Goal: Task Accomplishment & Management: Use online tool/utility

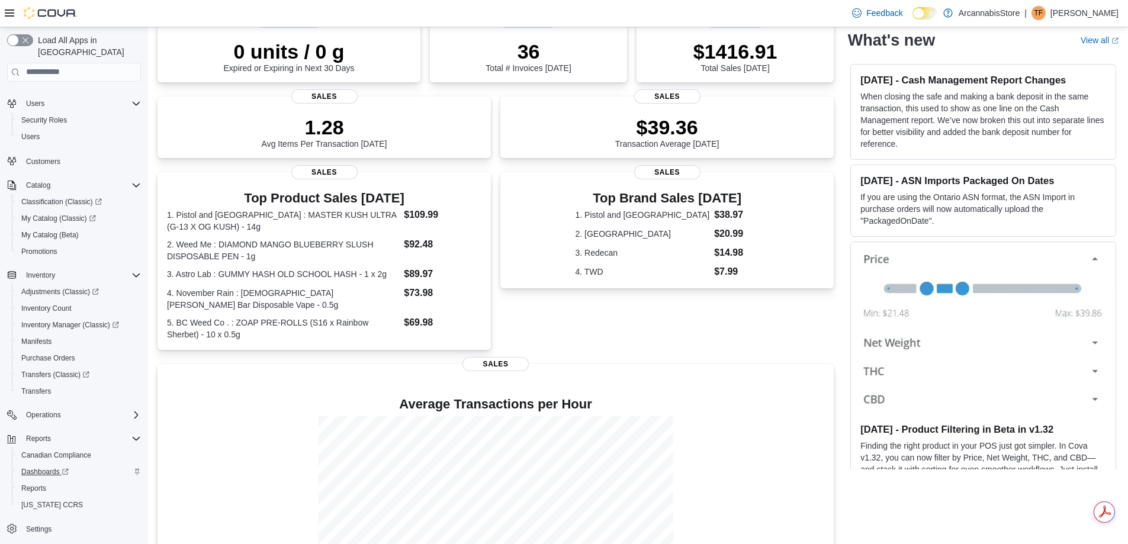
scroll to position [178, 0]
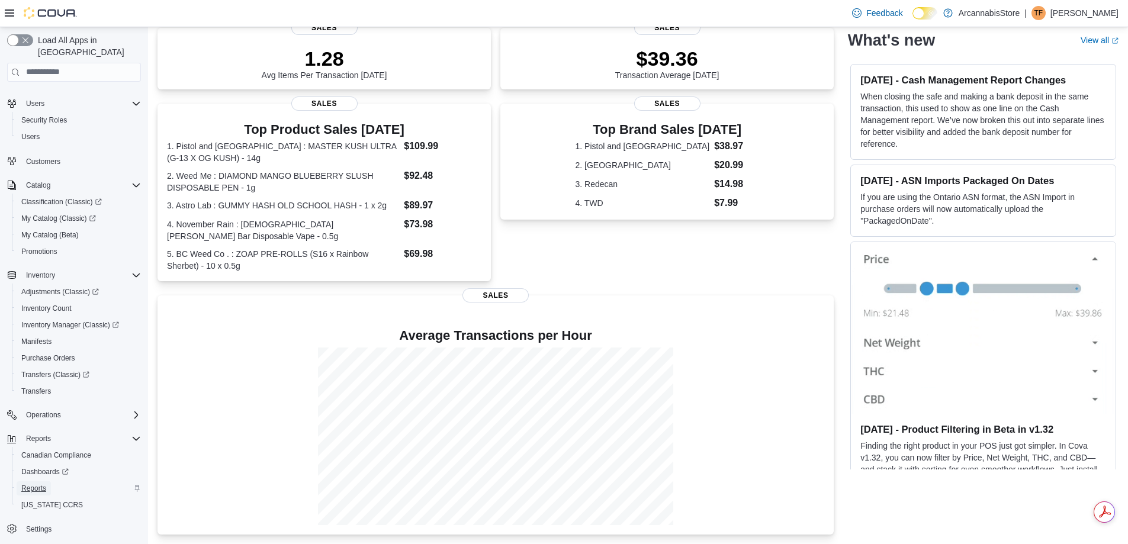
click at [36, 484] on span "Reports" at bounding box center [33, 488] width 25 height 9
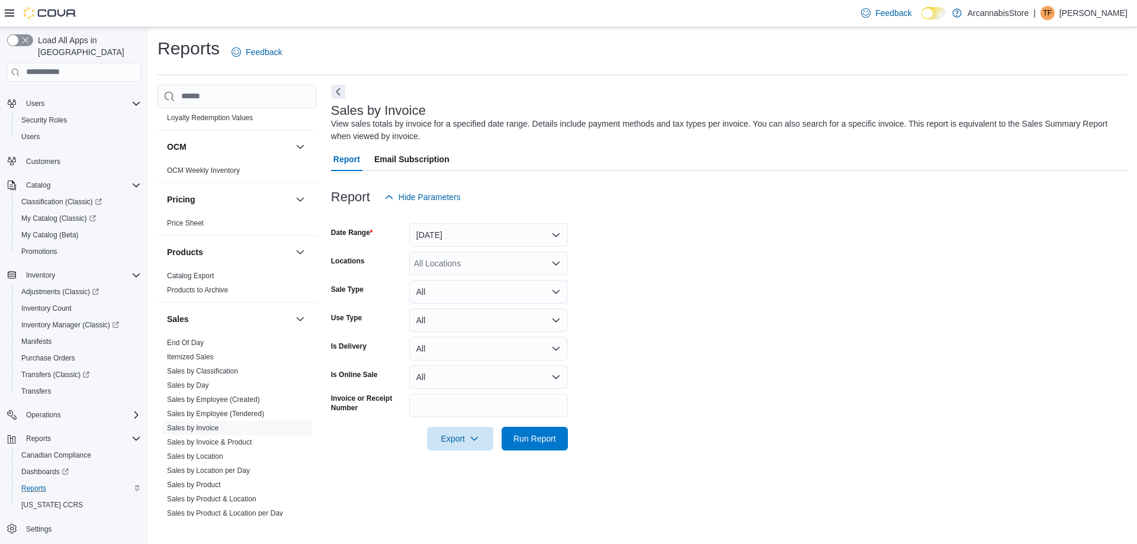
scroll to position [734, 0]
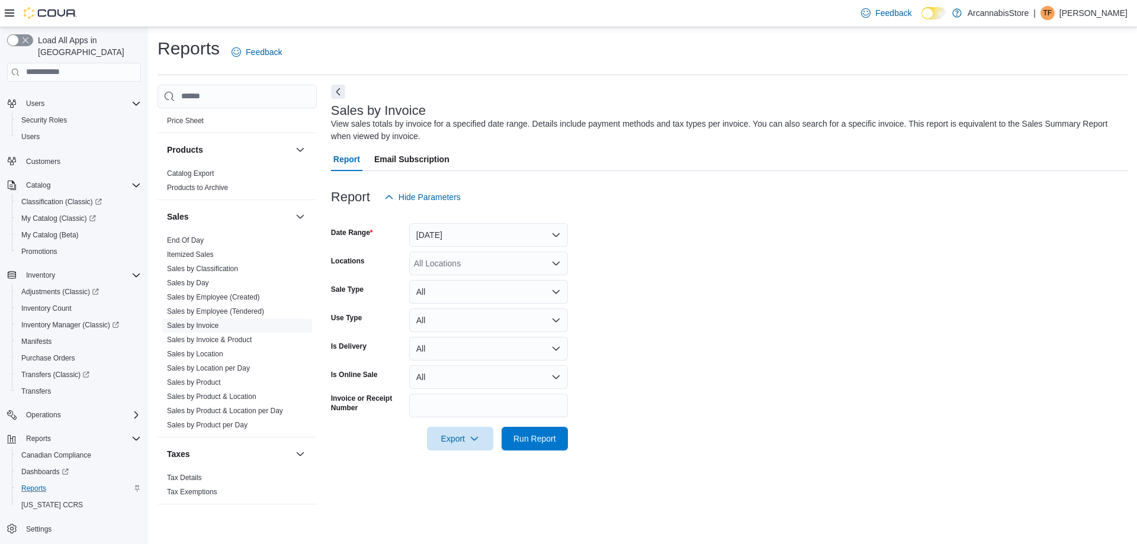
click at [212, 324] on link "Sales by Invoice" at bounding box center [193, 325] width 52 height 8
click at [491, 230] on button "Yesterday" at bounding box center [488, 235] width 159 height 24
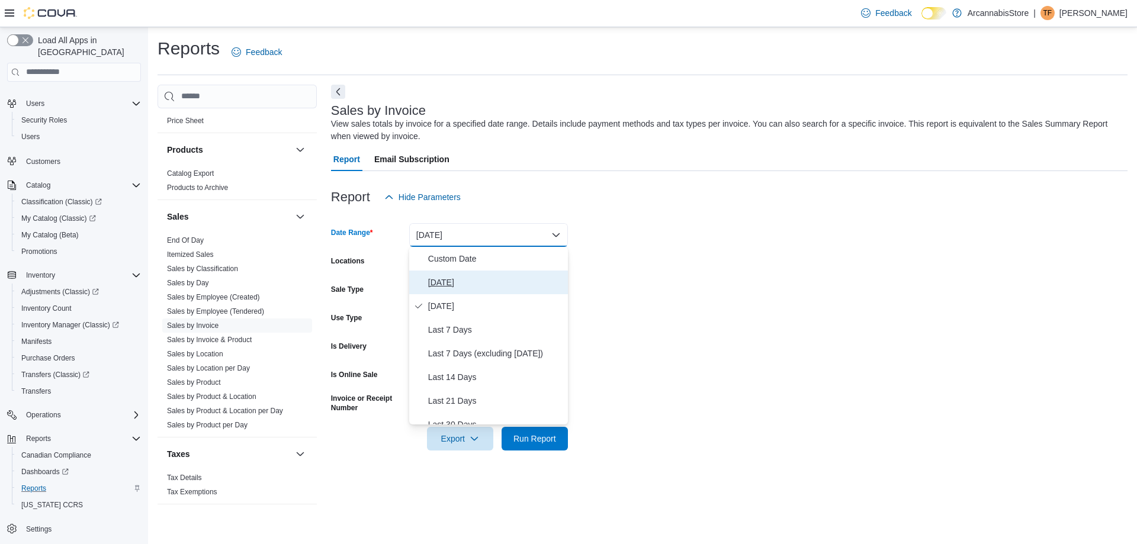
click at [457, 288] on span "Today" at bounding box center [495, 282] width 135 height 14
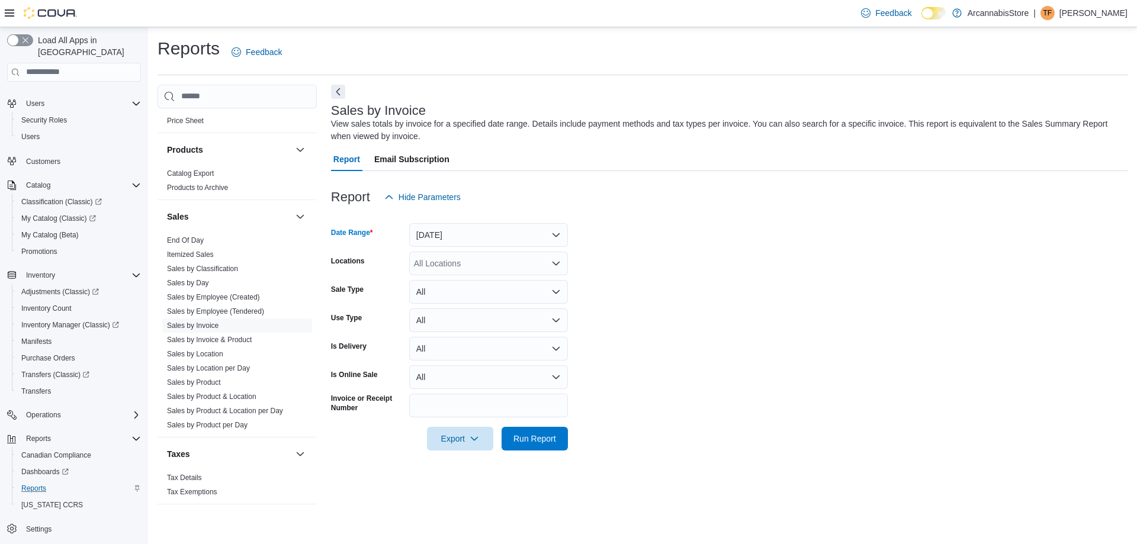
click at [468, 268] on div "All Locations" at bounding box center [488, 264] width 159 height 24
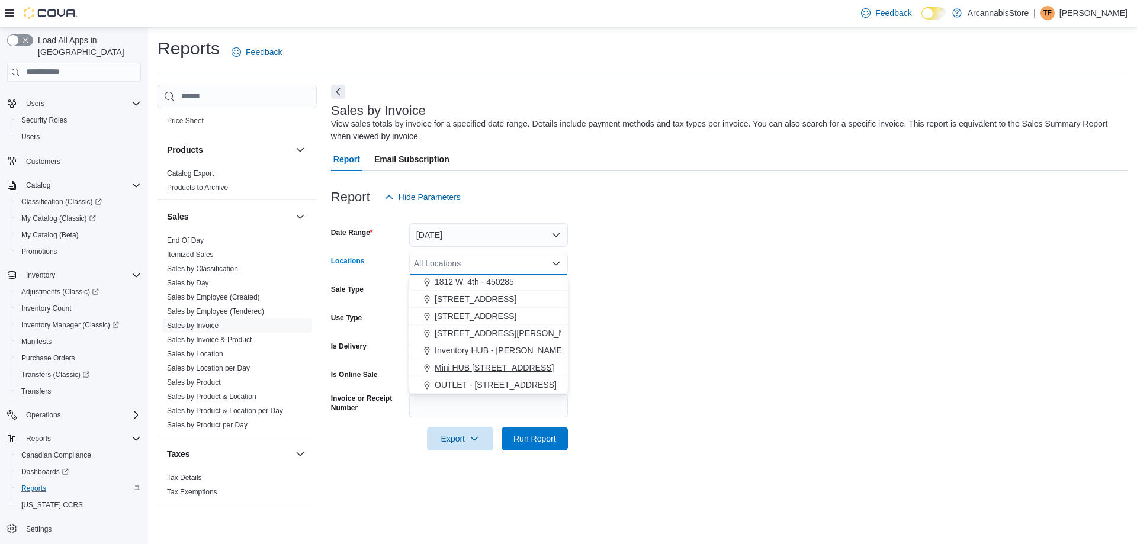
click at [487, 367] on span "Mini HUB 6528 Victoria Dr - 450239" at bounding box center [494, 368] width 119 height 12
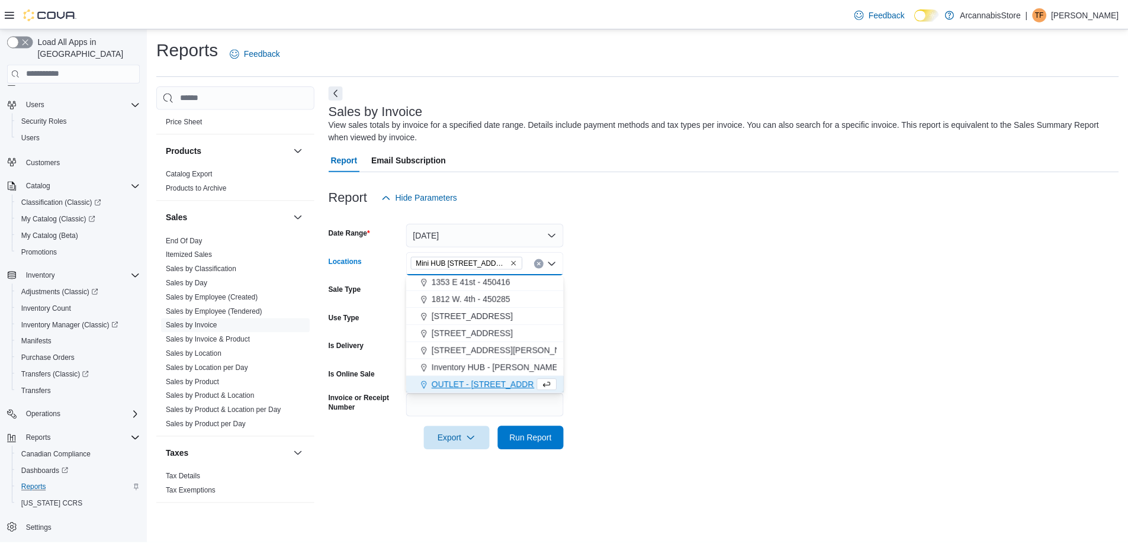
scroll to position [36, 0]
click at [558, 448] on span "Run Report" at bounding box center [535, 438] width 52 height 24
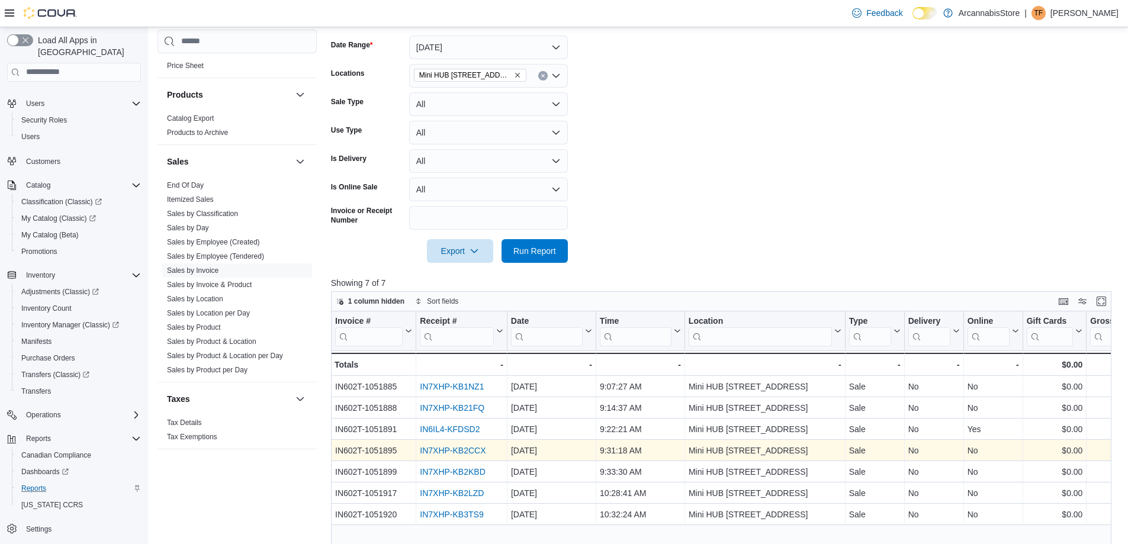
scroll to position [355, 0]
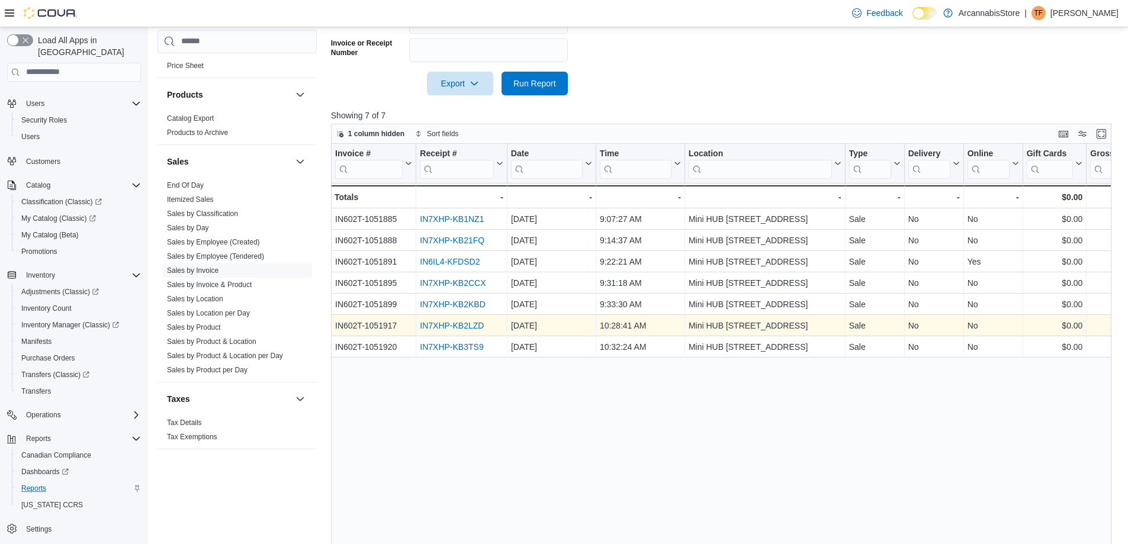
click at [440, 323] on link "IN7XHP-KB2LZD" at bounding box center [452, 325] width 64 height 9
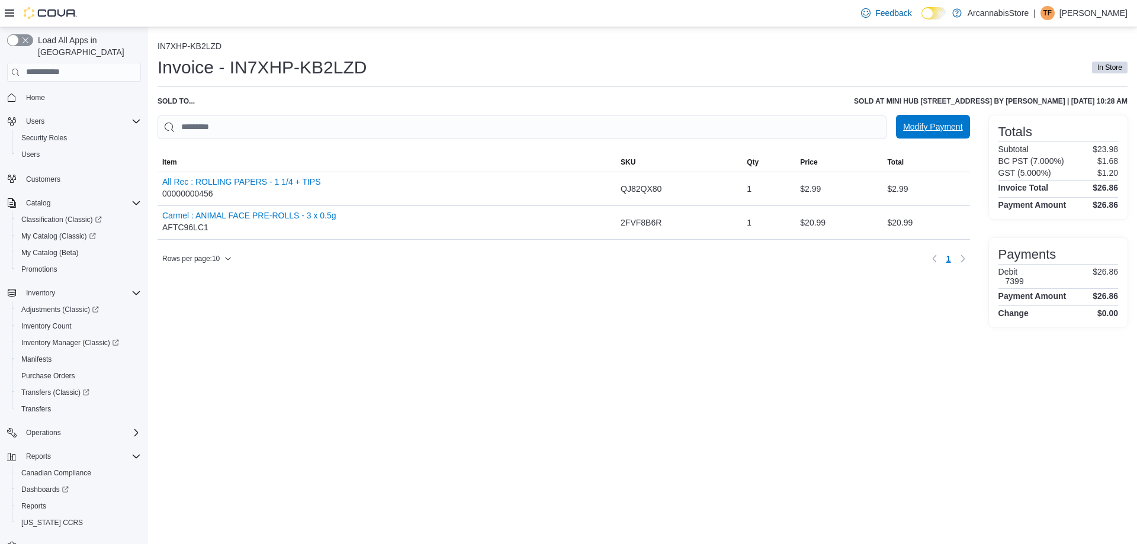
click at [918, 131] on span "Modify Payment" at bounding box center [932, 127] width 59 height 12
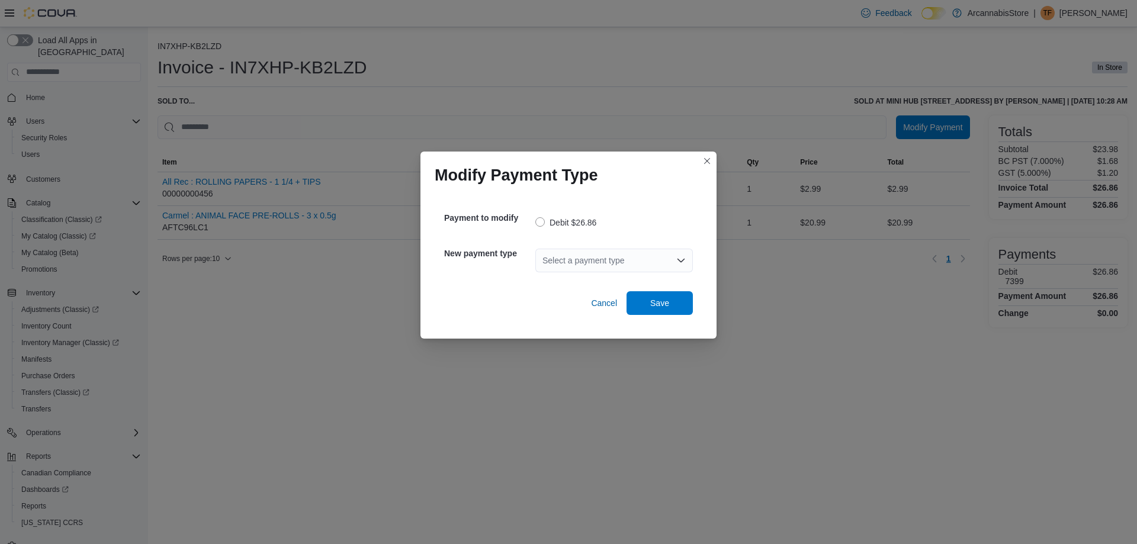
click at [551, 255] on div "Select a payment type" at bounding box center [613, 261] width 157 height 24
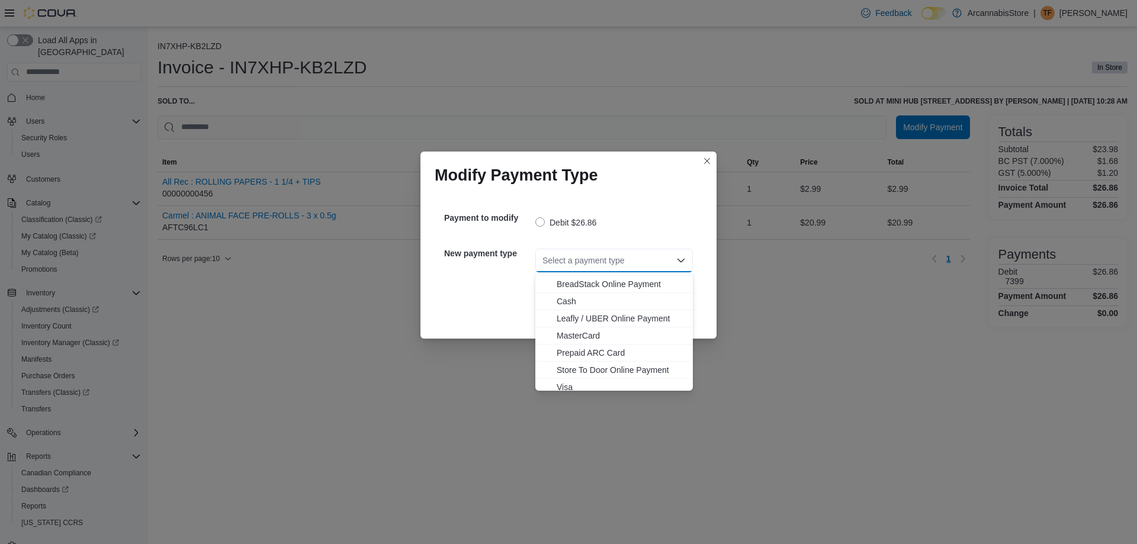
scroll to position [19, 0]
click at [567, 378] on span "Visa" at bounding box center [621, 382] width 129 height 12
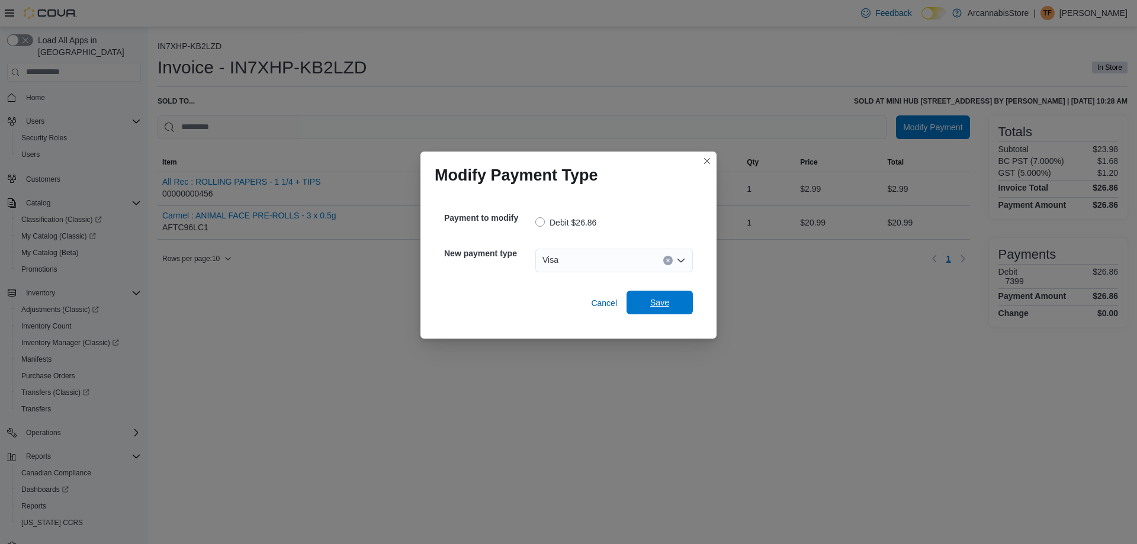
click at [657, 305] on span "Save" at bounding box center [659, 303] width 19 height 12
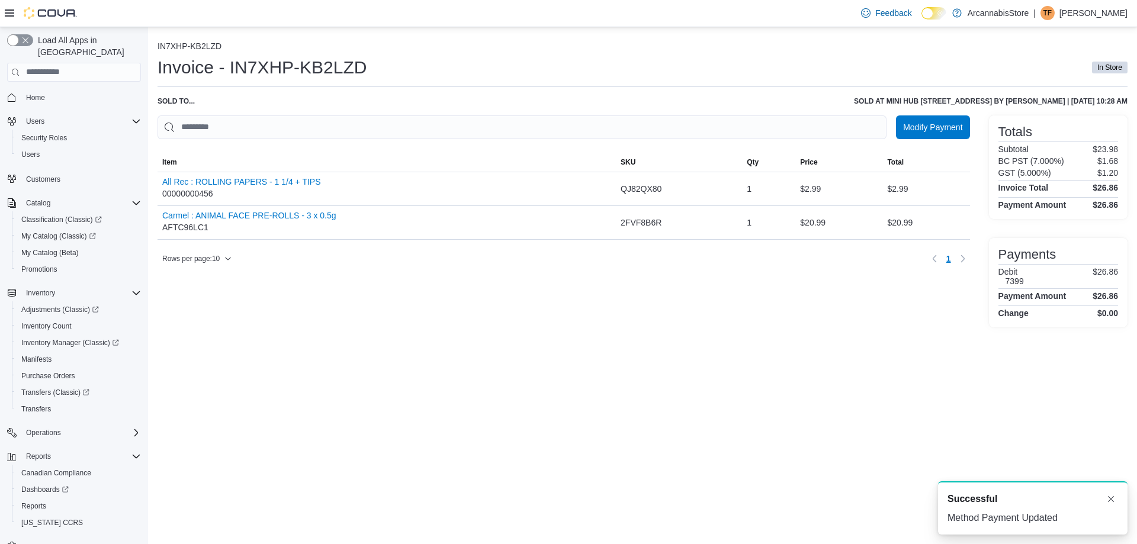
scroll to position [0, 0]
